Goal: Information Seeking & Learning: Learn about a topic

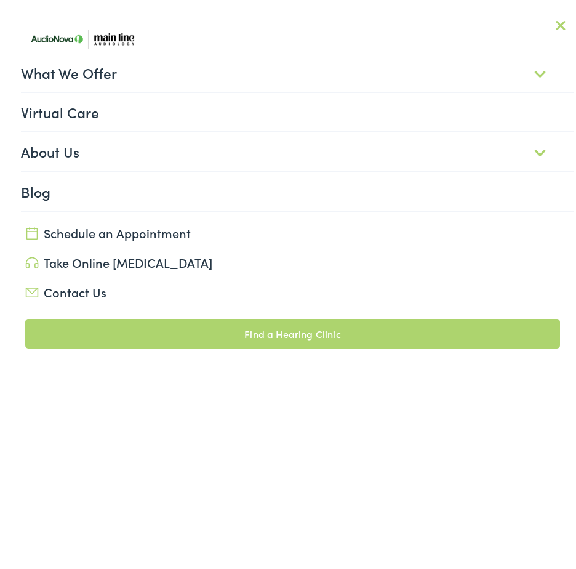
click at [534, 150] on link "About Us" at bounding box center [297, 147] width 553 height 38
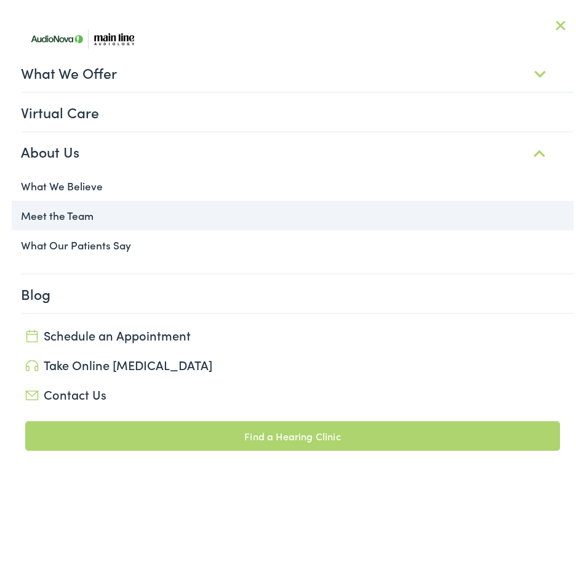
click at [30, 209] on link "Meet the Team" at bounding box center [293, 211] width 562 height 30
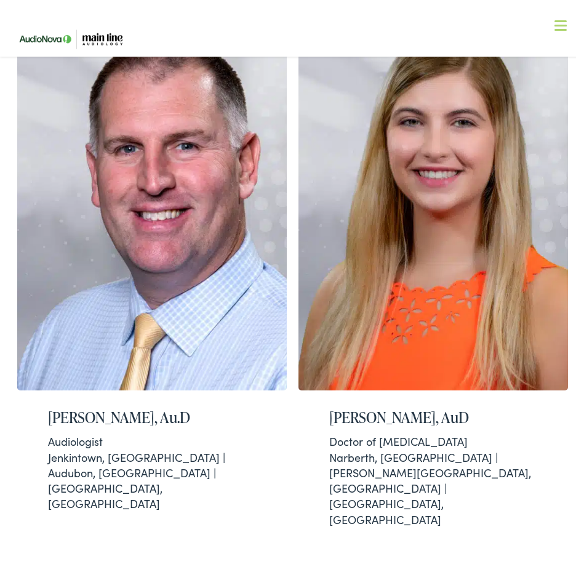
scroll to position [308, 0]
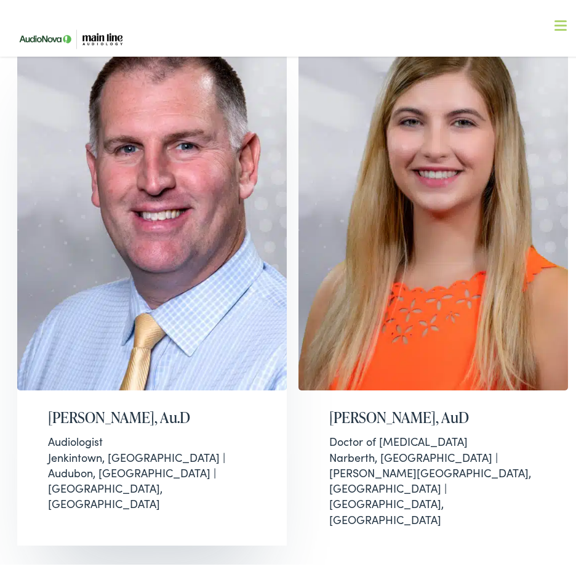
click at [118, 412] on h2 "[PERSON_NAME], Au.D" at bounding box center [152, 413] width 208 height 18
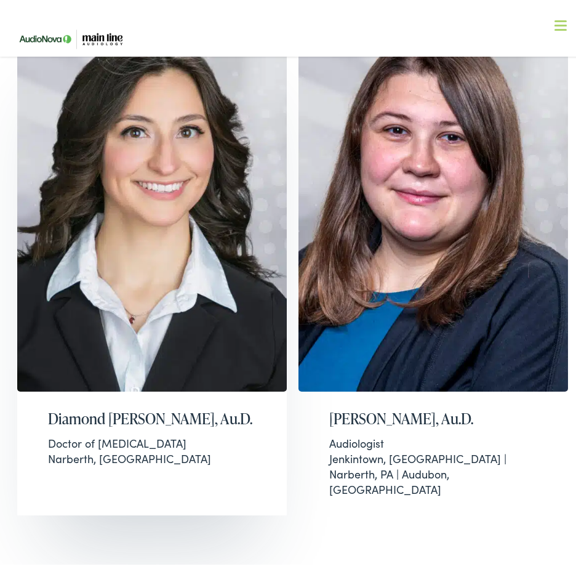
scroll to position [1169, 0]
